Goal: Navigation & Orientation: Find specific page/section

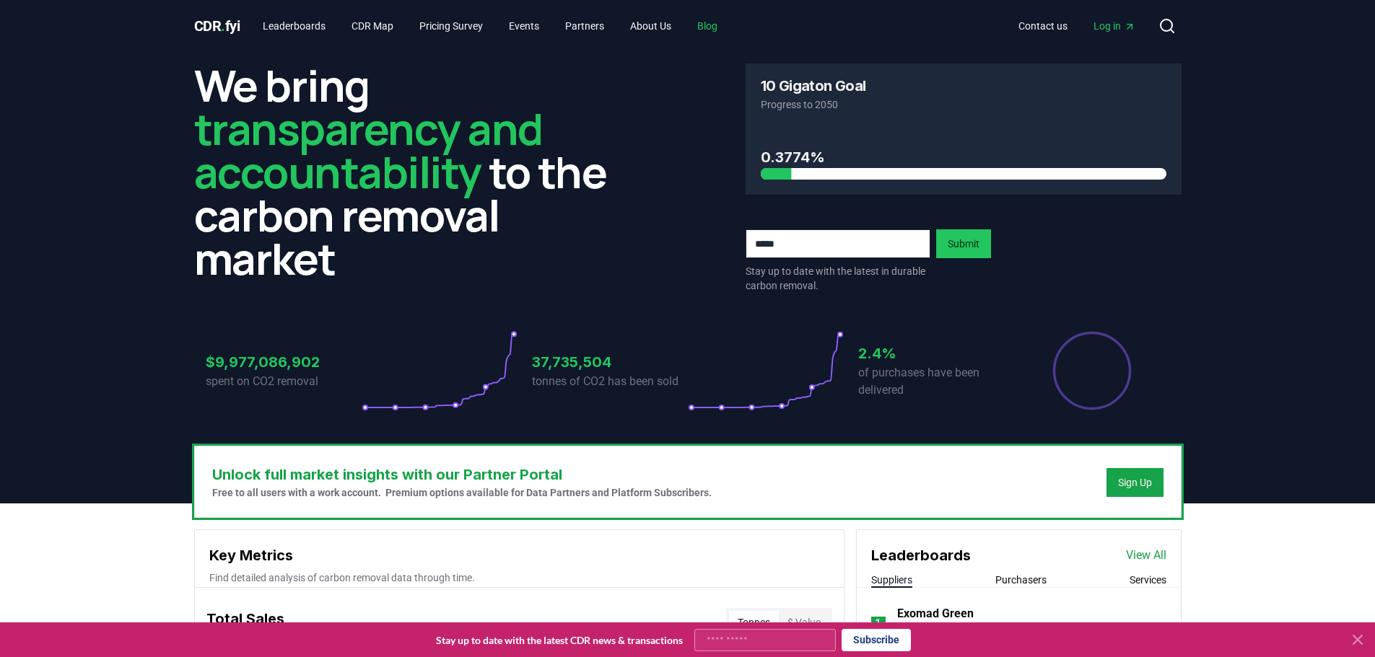
click at [722, 27] on link "Blog" at bounding box center [707, 26] width 43 height 26
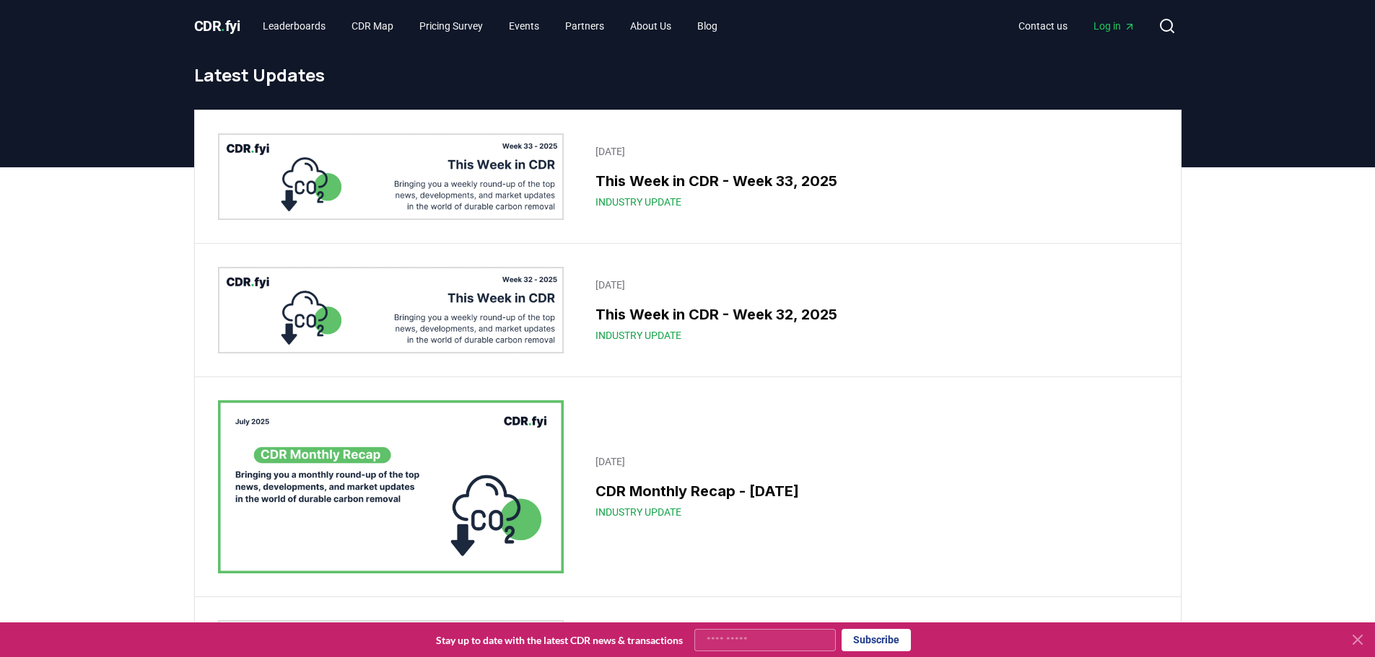
drag, startPoint x: 1251, startPoint y: 250, endPoint x: 1222, endPoint y: 169, distance: 86.5
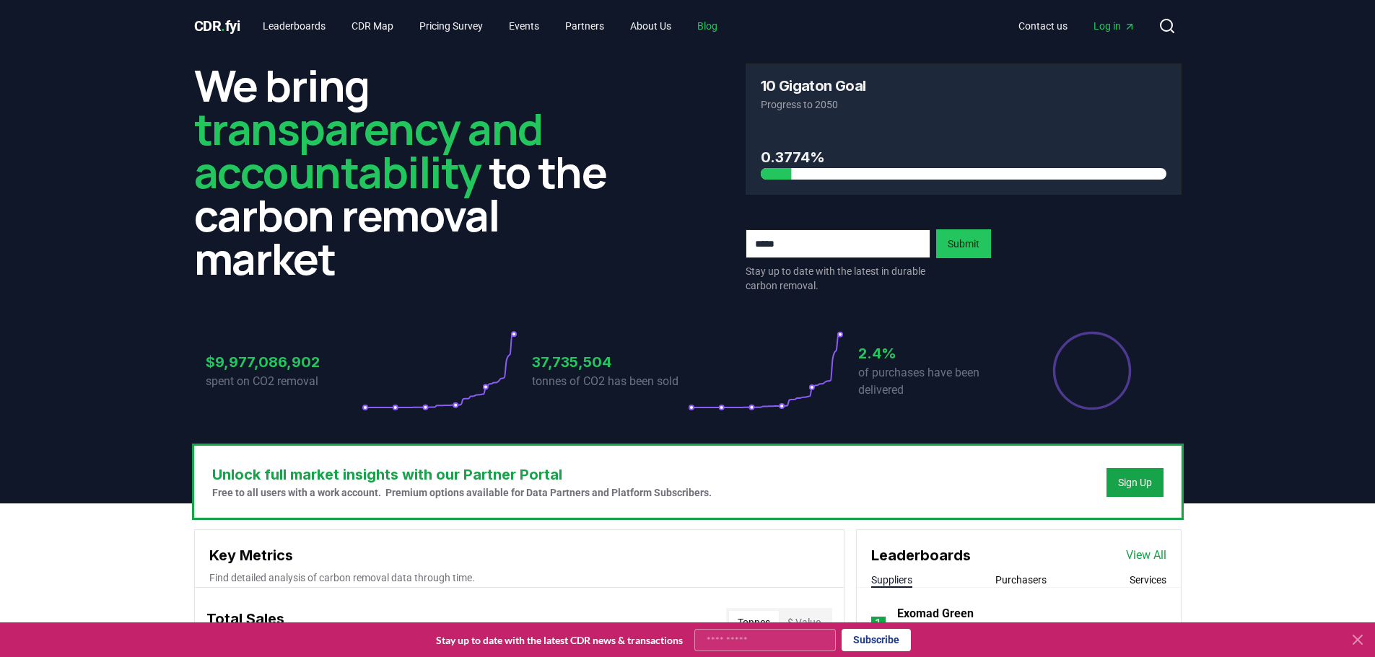
click at [729, 23] on link "Blog" at bounding box center [707, 26] width 43 height 26
click at [656, 25] on link "About Us" at bounding box center [650, 26] width 64 height 26
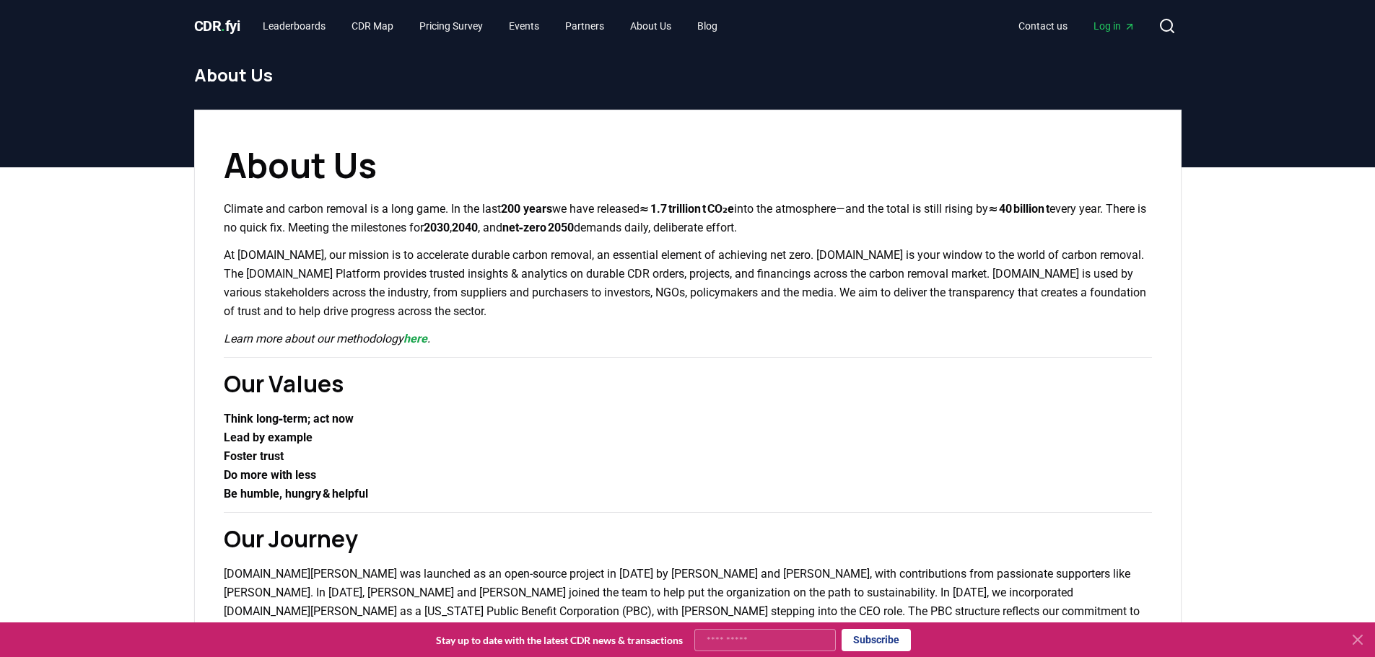
drag, startPoint x: 548, startPoint y: 300, endPoint x: 574, endPoint y: 261, distance: 46.8
